Goal: Task Accomplishment & Management: Use online tool/utility

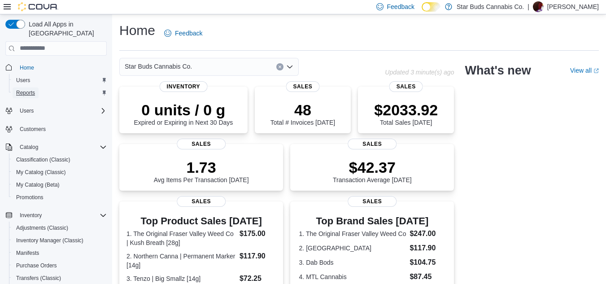
click at [25, 89] on span "Reports" at bounding box center [25, 92] width 19 height 7
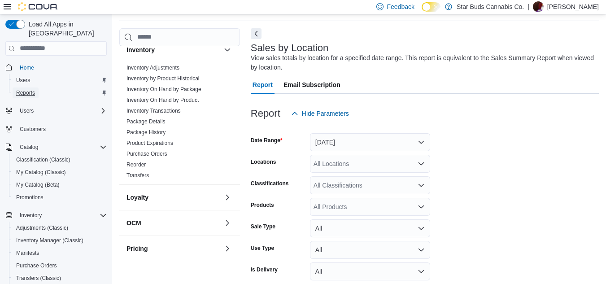
scroll to position [30, 0]
click at [170, 96] on link "Inventory On Hand by Product" at bounding box center [163, 99] width 72 height 6
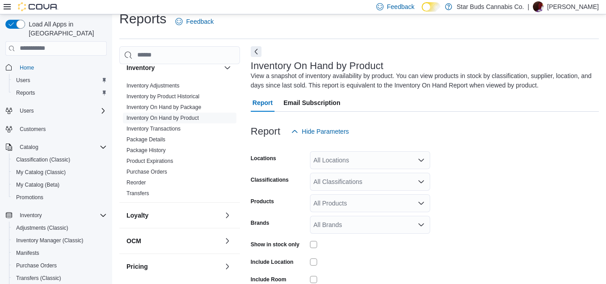
scroll to position [30, 0]
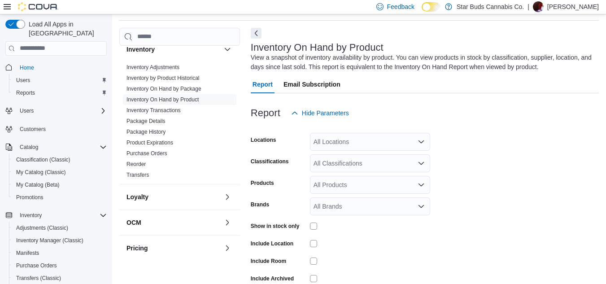
click at [357, 139] on div "All Locations" at bounding box center [370, 142] width 120 height 18
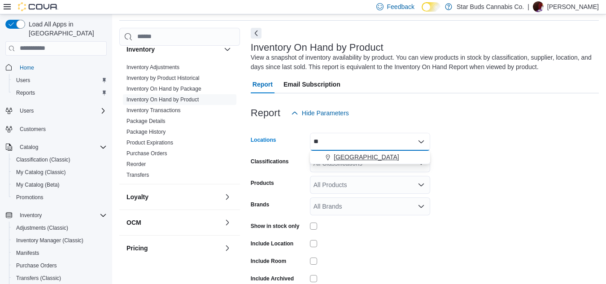
type input "**"
click at [362, 155] on span "[GEOGRAPHIC_DATA]" at bounding box center [367, 157] width 66 height 9
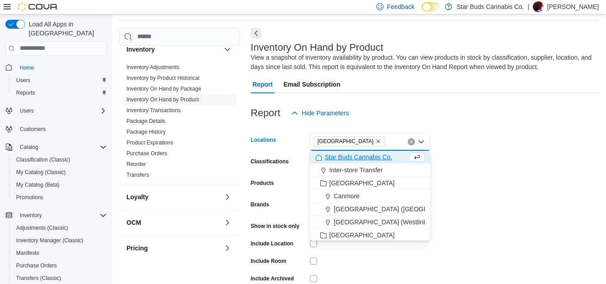
click at [455, 145] on form "Locations [GEOGRAPHIC_DATA] Combo box. Selected. [GEOGRAPHIC_DATA]. Press Backs…" at bounding box center [425, 216] width 348 height 188
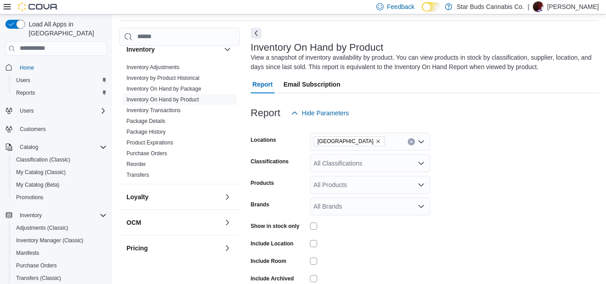
scroll to position [74, 0]
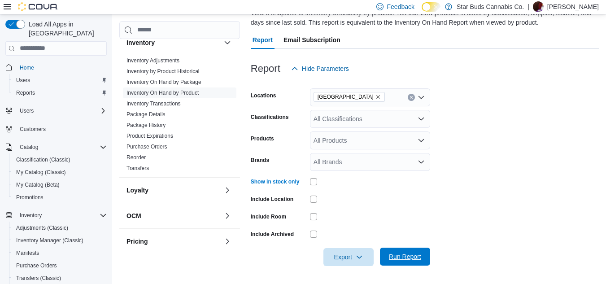
click at [395, 251] on span "Run Report" at bounding box center [404, 257] width 39 height 18
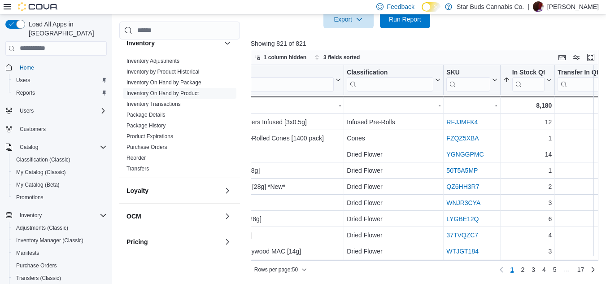
scroll to position [0, 170]
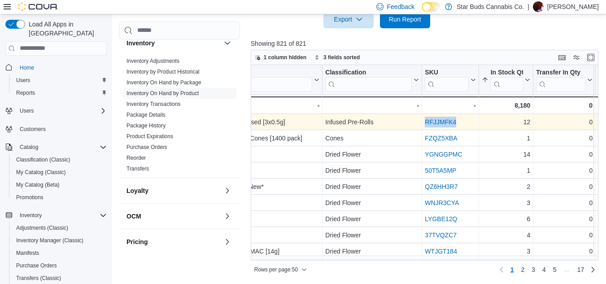
drag, startPoint x: 462, startPoint y: 122, endPoint x: 424, endPoint y: 122, distance: 37.7
click at [424, 122] on div "RFJJMFK4 - SKU URL, column 4, row 1" at bounding box center [450, 122] width 57 height 16
copy link "RFJJMFK4"
